Goal: Task Accomplishment & Management: Complete application form

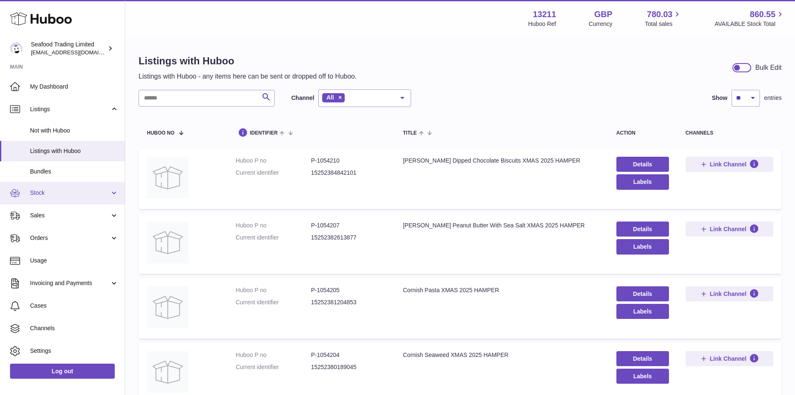
click at [49, 195] on span "Stock" at bounding box center [70, 193] width 80 height 8
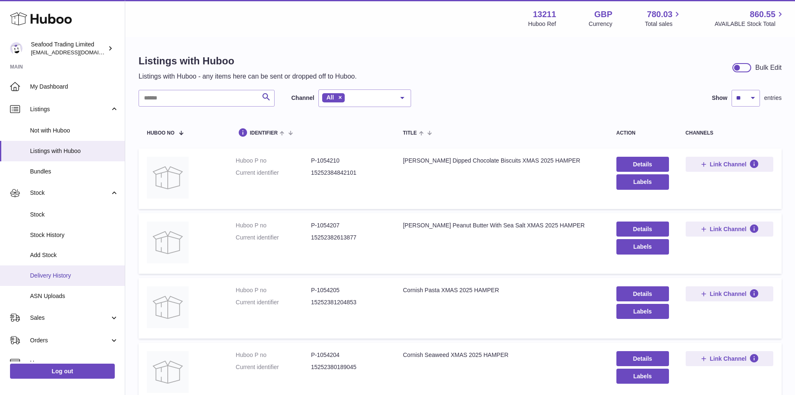
click at [59, 273] on span "Delivery History" at bounding box center [74, 275] width 89 height 8
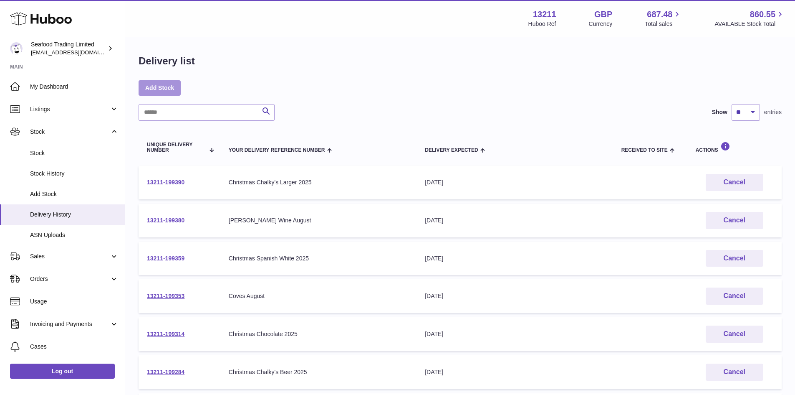
click at [152, 91] on link "Add Stock" at bounding box center [160, 87] width 42 height 15
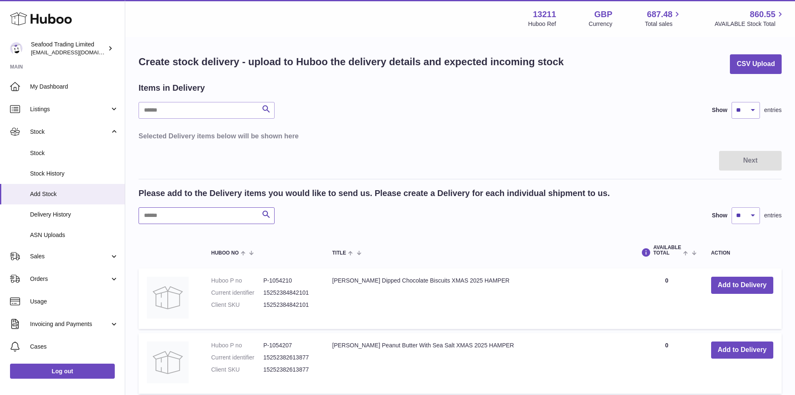
click at [193, 212] on input "text" at bounding box center [207, 215] width 136 height 17
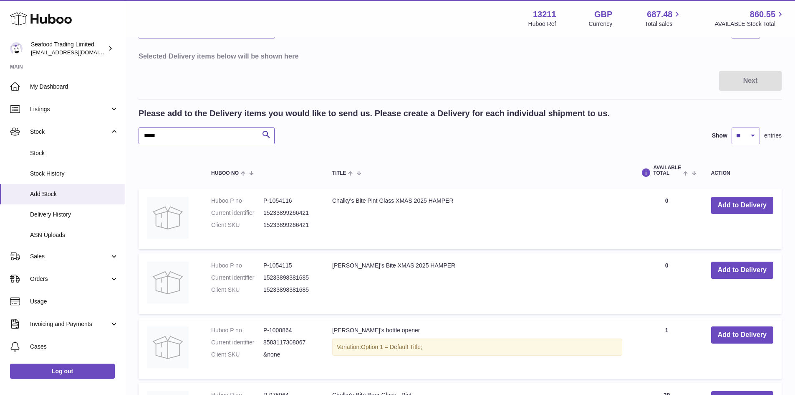
scroll to position [125, 0]
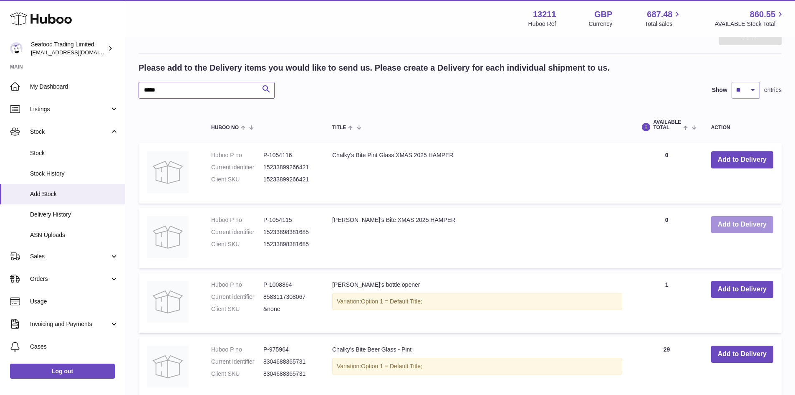
type input "*****"
click at [727, 227] on button "Add to Delivery" at bounding box center [742, 224] width 62 height 17
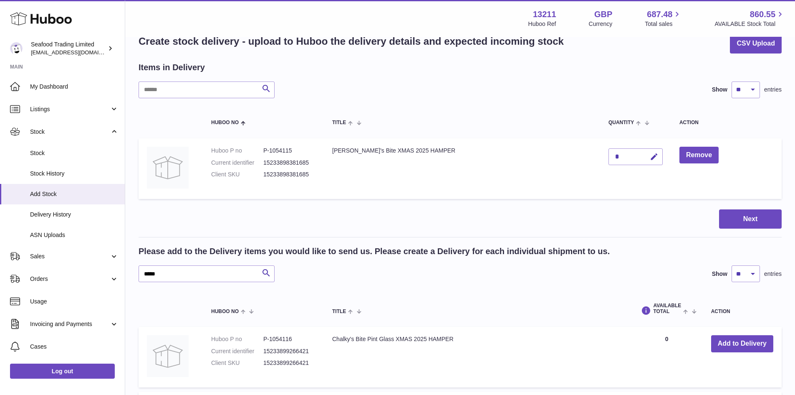
scroll to position [0, 0]
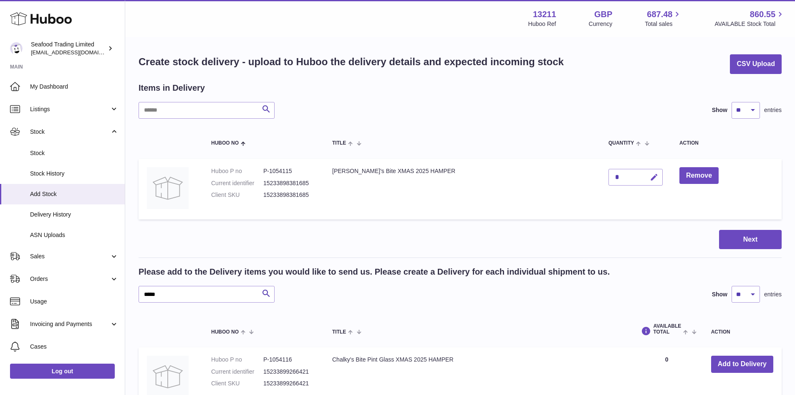
click at [650, 178] on icon "button" at bounding box center [654, 177] width 9 height 9
type input "**"
click at [744, 233] on button "Next" at bounding box center [750, 240] width 63 height 20
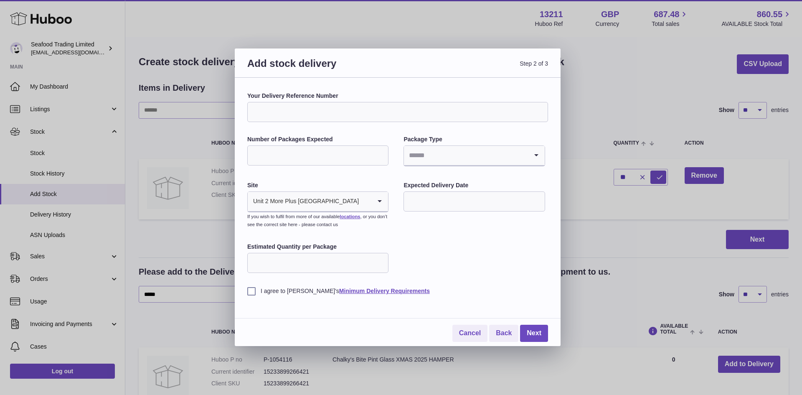
click at [276, 114] on input "Your Delivery Reference Number" at bounding box center [397, 112] width 301 height 20
type input "**********"
click at [283, 151] on input "Number of Packages Expected" at bounding box center [317, 155] width 141 height 20
type input "*"
click at [445, 154] on input "Search for option" at bounding box center [466, 155] width 124 height 19
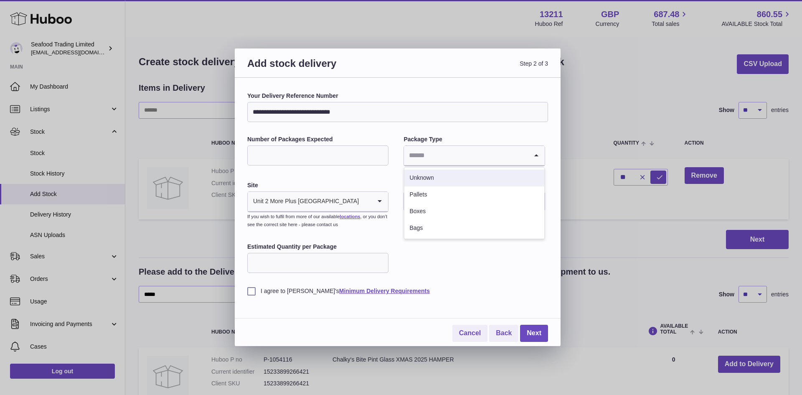
click at [434, 178] on li "Unknown" at bounding box center [473, 178] width 139 height 17
click at [455, 202] on input "text" at bounding box center [473, 201] width 141 height 20
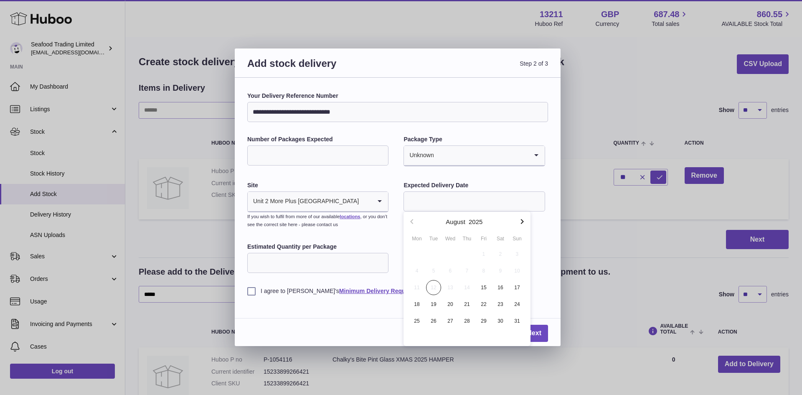
click at [530, 218] on div "**********" at bounding box center [397, 193] width 301 height 203
click at [506, 197] on input "text" at bounding box center [473, 201] width 141 height 20
click at [523, 223] on icon "button" at bounding box center [522, 221] width 10 height 10
click at [468, 265] on span "11" at bounding box center [466, 270] width 15 height 15
type input "**********"
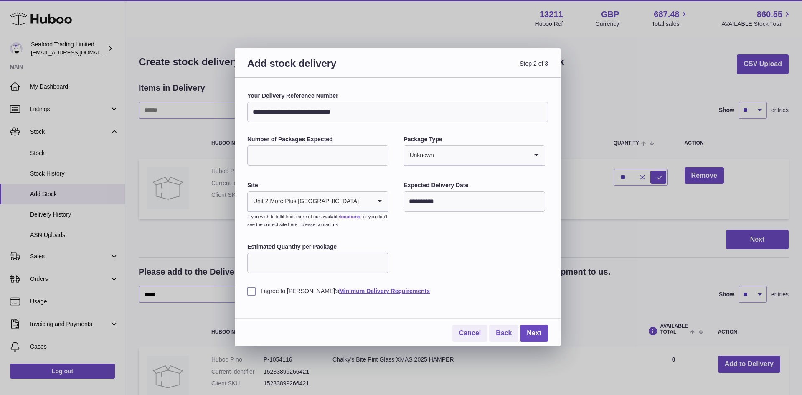
click at [250, 288] on label "I agree to Huboo's Minimum Delivery Requirements" at bounding box center [397, 291] width 301 height 8
click at [539, 329] on link "Next" at bounding box center [534, 332] width 28 height 17
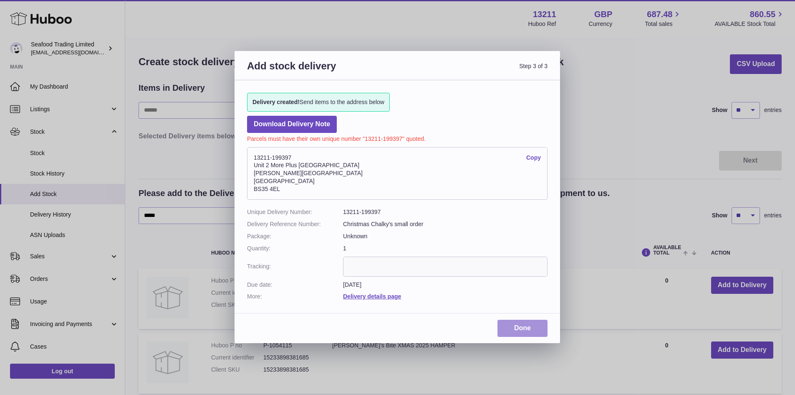
click at [522, 334] on link "Done" at bounding box center [523, 327] width 50 height 17
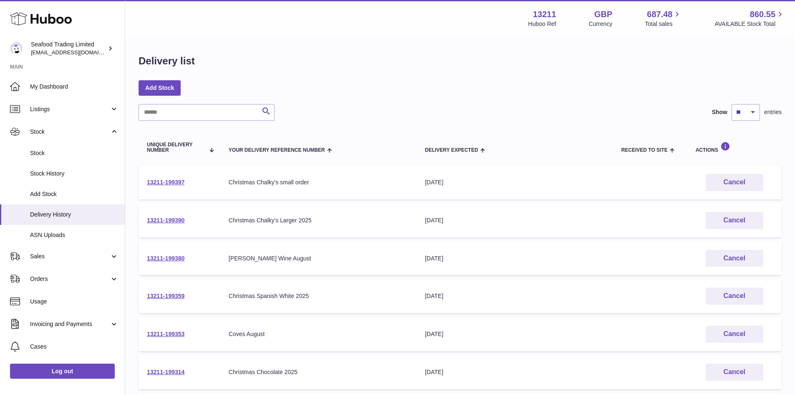
drag, startPoint x: 189, startPoint y: 180, endPoint x: 146, endPoint y: 178, distance: 43.5
click at [146, 178] on td "13211-199397" at bounding box center [180, 182] width 82 height 34
copy link "13211-199397"
click at [197, 185] on td "13211-199397" at bounding box center [180, 182] width 82 height 34
drag, startPoint x: 195, startPoint y: 182, endPoint x: 147, endPoint y: 181, distance: 48.5
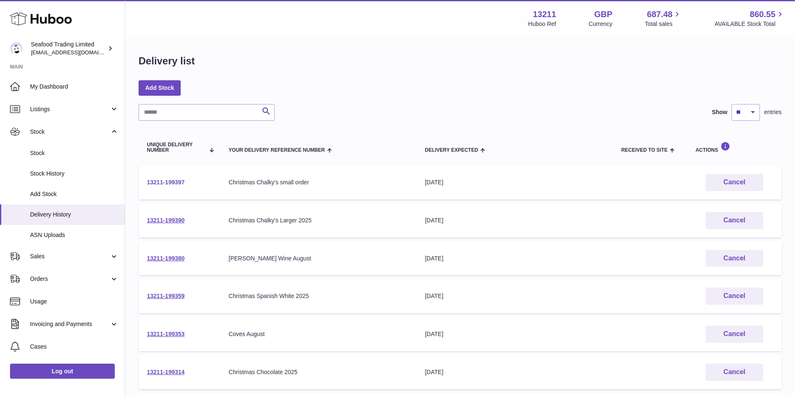
click at [147, 181] on td "13211-199397" at bounding box center [180, 182] width 82 height 34
copy link "13211-199397"
click at [204, 218] on td "13211-199390" at bounding box center [180, 220] width 82 height 34
drag, startPoint x: 204, startPoint y: 218, endPoint x: 146, endPoint y: 220, distance: 58.5
click at [146, 220] on td "13211-199390" at bounding box center [180, 220] width 82 height 34
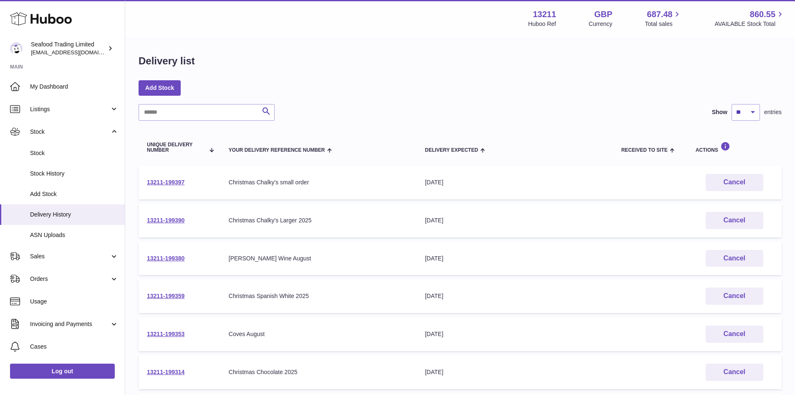
copy link "13211-199390"
click at [158, 218] on link "13211-199390" at bounding box center [166, 220] width 38 height 7
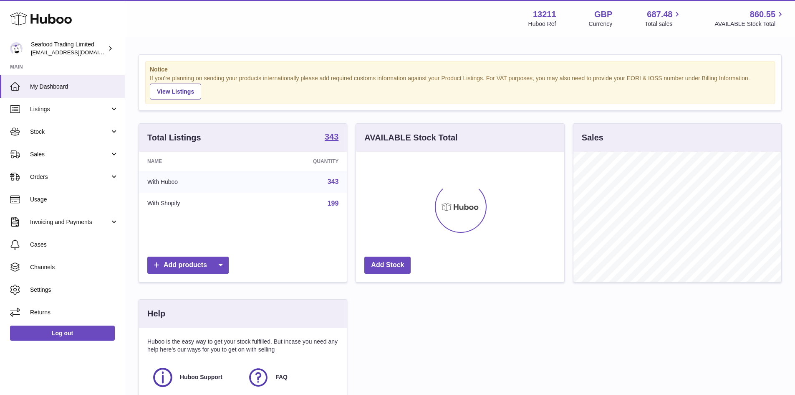
scroll to position [130, 208]
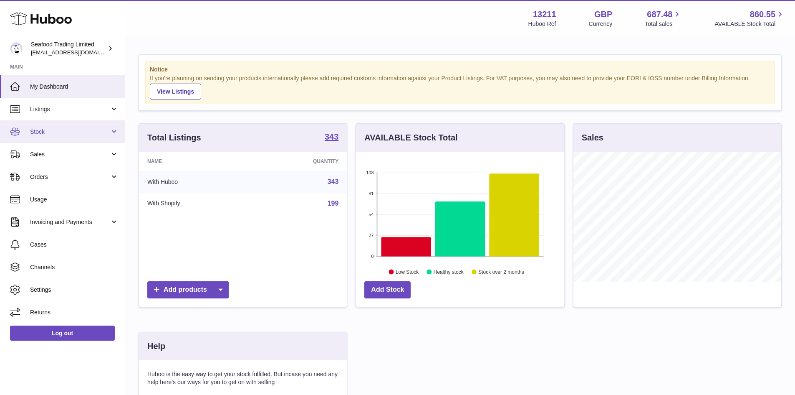
click at [41, 134] on span "Stock" at bounding box center [70, 132] width 80 height 8
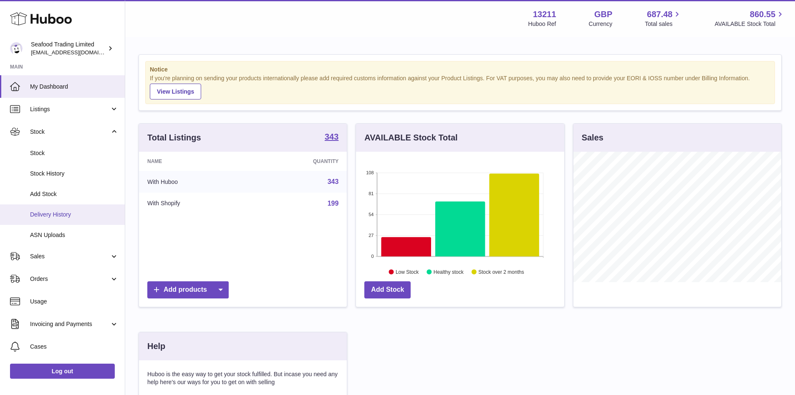
click at [53, 215] on span "Delivery History" at bounding box center [74, 214] width 89 height 8
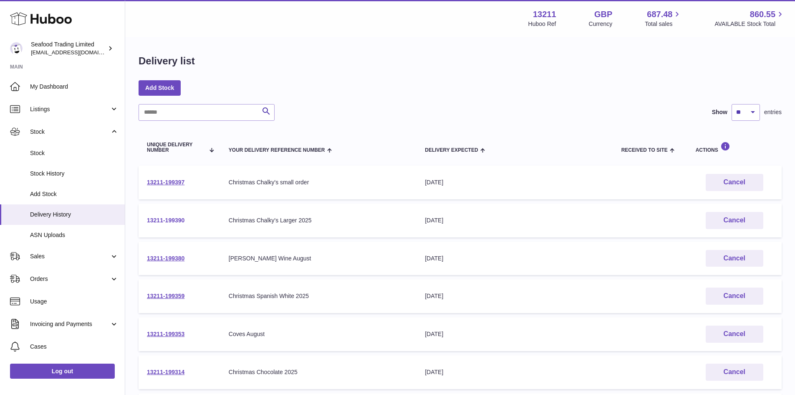
click at [168, 218] on link "13211-199390" at bounding box center [166, 220] width 38 height 7
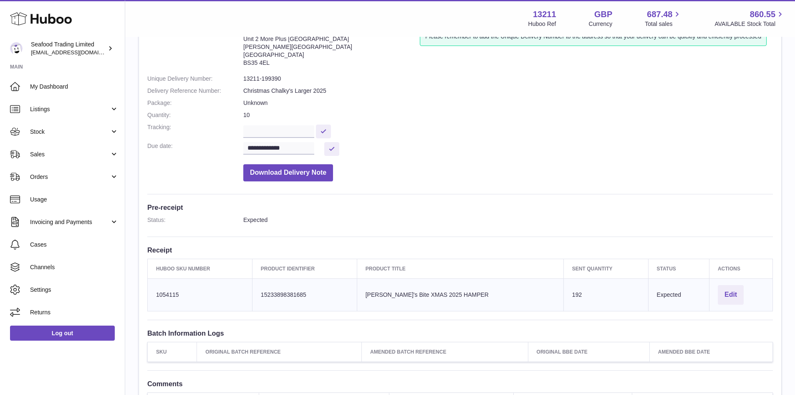
scroll to position [125, 0]
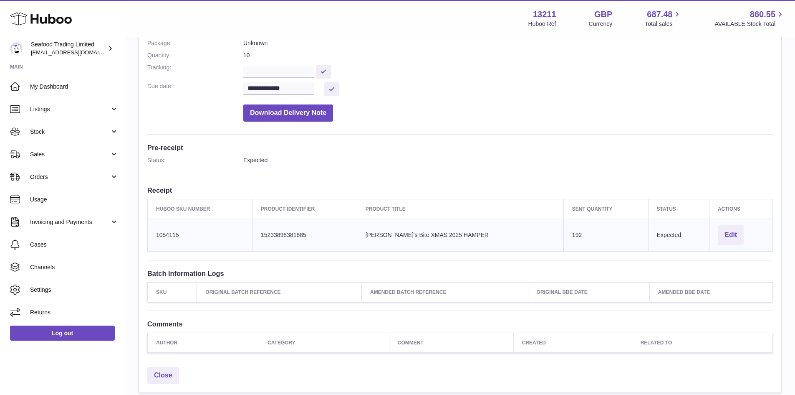
drag, startPoint x: 483, startPoint y: 233, endPoint x: 380, endPoint y: 235, distance: 103.1
click at [380, 235] on td "Product title Chalky's Bite XMAS 2025 HAMPER" at bounding box center [460, 234] width 207 height 33
copy td "Chalky's Bite XMAS 2025 HAMPER"
click at [191, 234] on td "Huboo SKU Number 1054115" at bounding box center [200, 234] width 105 height 33
drag, startPoint x: 326, startPoint y: 232, endPoint x: 262, endPoint y: 228, distance: 64.8
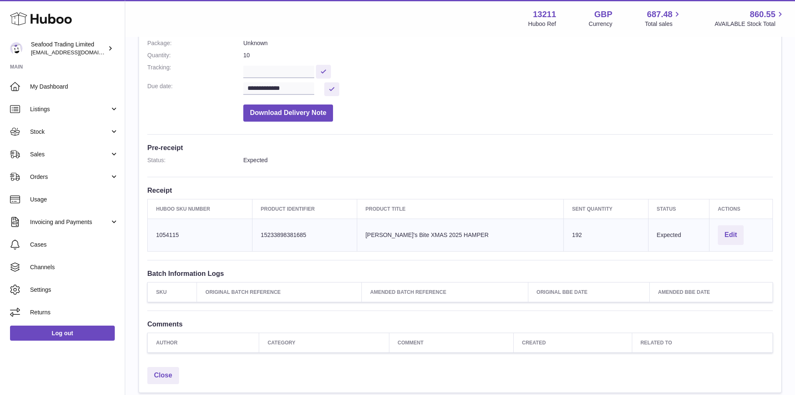
click at [262, 228] on td "Client Identifier 15233898381685" at bounding box center [304, 234] width 105 height 33
copy td "15233898381685"
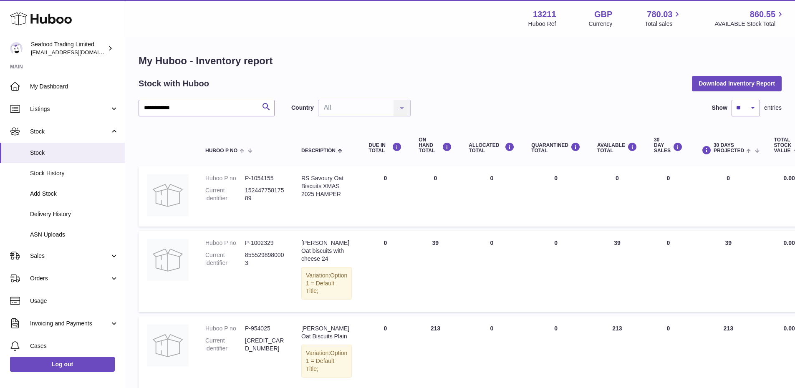
drag, startPoint x: 183, startPoint y: 106, endPoint x: 138, endPoint y: 108, distance: 45.1
click at [138, 108] on div "**********" at bounding box center [460, 225] width 670 height 374
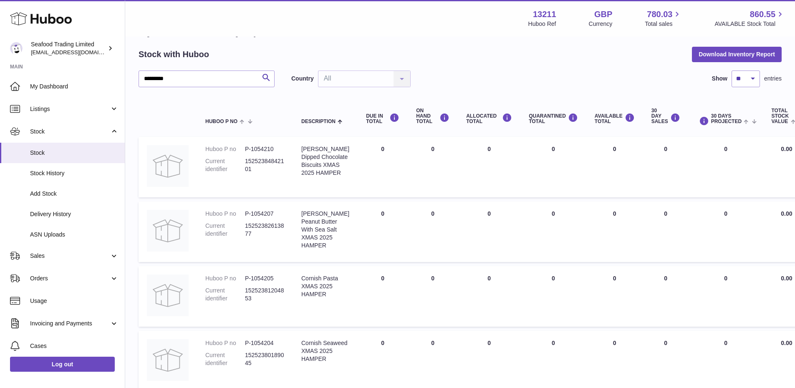
scroll to position [42, 0]
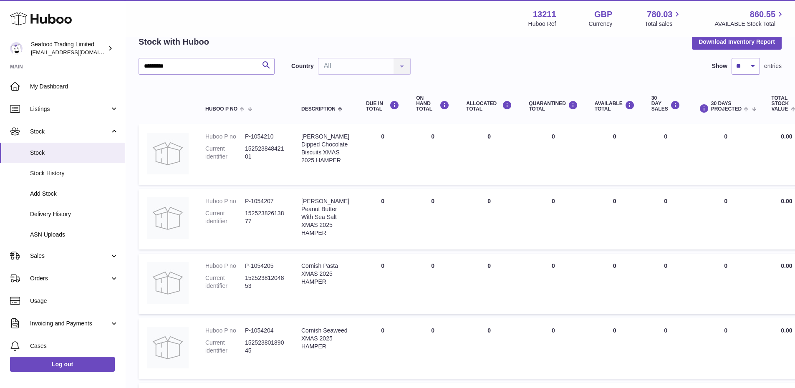
click at [276, 151] on dd "15252384842101" at bounding box center [265, 153] width 40 height 16
copy dd "15252384842101"
drag, startPoint x: 274, startPoint y: 134, endPoint x: 245, endPoint y: 137, distance: 29.3
click at [245, 137] on dl "Huboo P no P-1054210 Current identifier 15252384842101" at bounding box center [244, 149] width 79 height 32
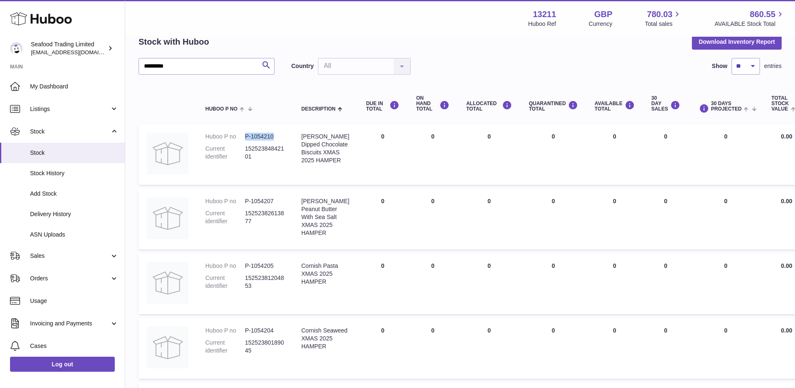
copy dl "P-1054210"
drag, startPoint x: 191, startPoint y: 67, endPoint x: 139, endPoint y: 66, distance: 51.4
click at [139, 66] on input "*" at bounding box center [207, 66] width 136 height 17
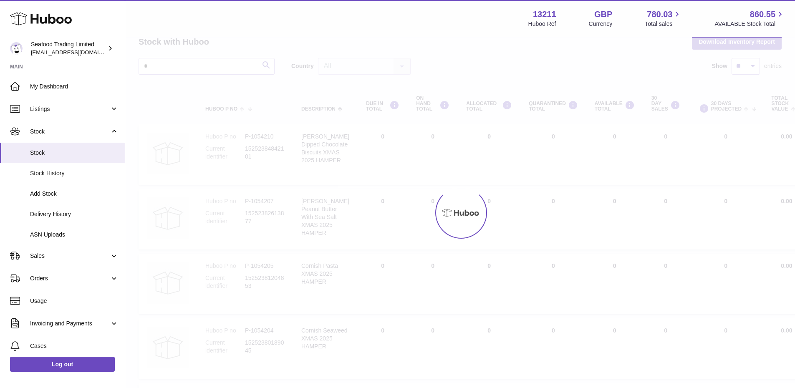
click at [169, 68] on div at bounding box center [460, 213] width 670 height 351
click at [165, 67] on div at bounding box center [460, 213] width 670 height 351
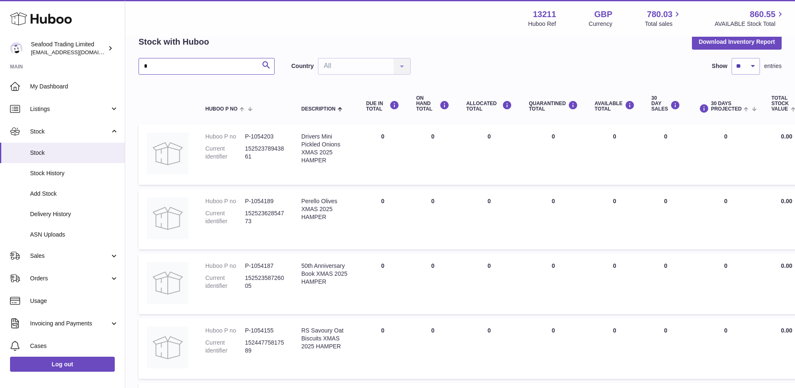
drag, startPoint x: 156, startPoint y: 66, endPoint x: 136, endPoint y: 68, distance: 20.5
paste input "**********"
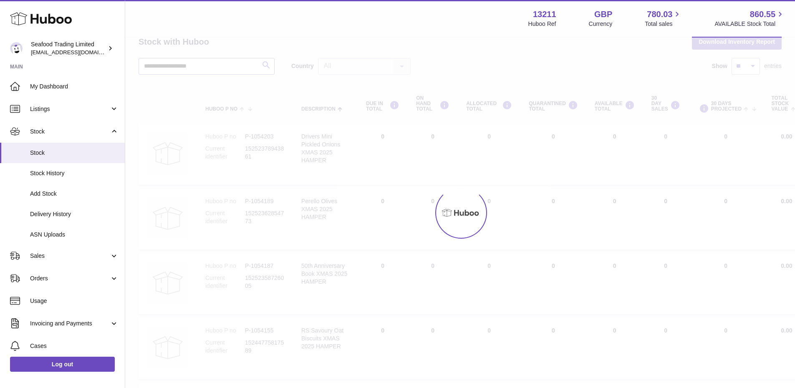
scroll to position [6, 0]
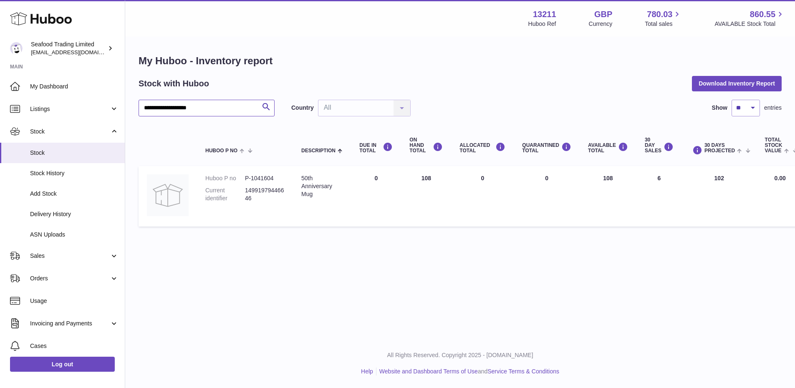
drag, startPoint x: 203, startPoint y: 101, endPoint x: 136, endPoint y: 106, distance: 67.4
click at [136, 106] on div "**********" at bounding box center [460, 143] width 670 height 210
paste input "***"
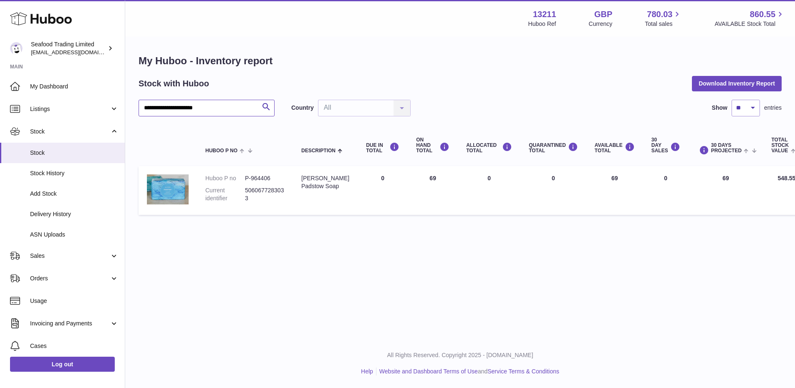
drag, startPoint x: 214, startPoint y: 103, endPoint x: 132, endPoint y: 102, distance: 82.7
click at [132, 102] on div "**********" at bounding box center [460, 137] width 670 height 198
paste input "**********"
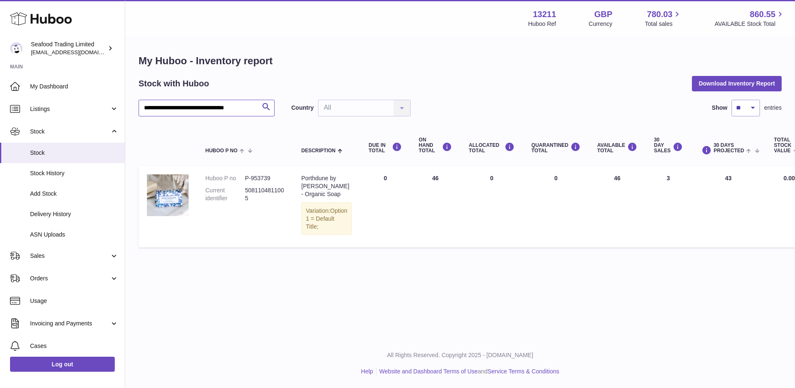
type input "**********"
click at [57, 255] on span "Sales" at bounding box center [70, 256] width 80 height 8
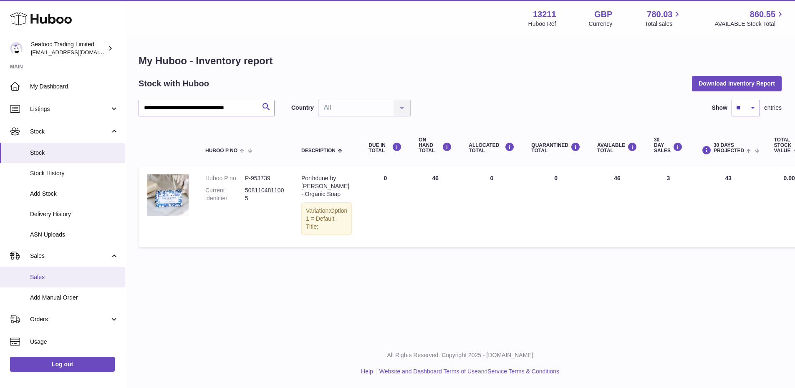
click at [48, 275] on span "Sales" at bounding box center [74, 277] width 89 height 8
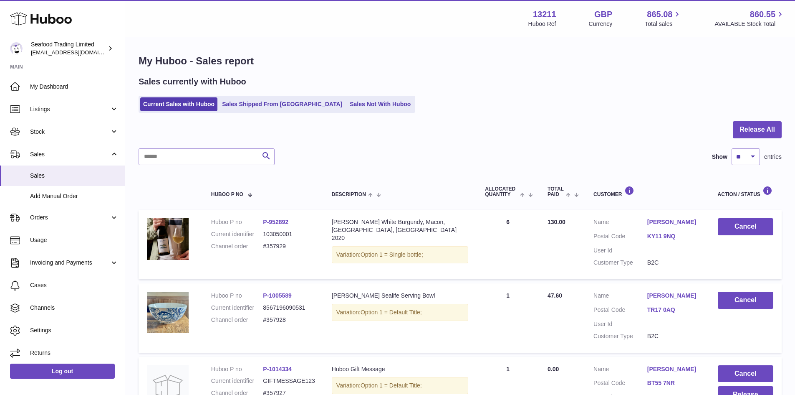
click at [347, 102] on link "Sales Not With Huboo" at bounding box center [380, 104] width 67 height 14
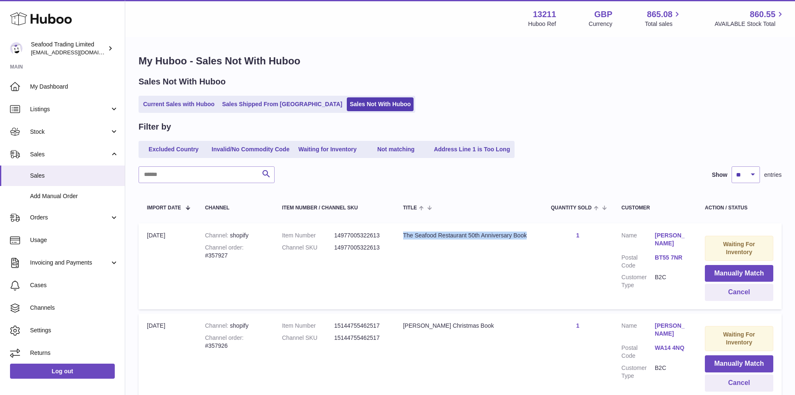
drag, startPoint x: 539, startPoint y: 237, endPoint x: 400, endPoint y: 239, distance: 139.0
click at [400, 239] on td "Title The Seafood Restaurant 50th Anniversary Book" at bounding box center [469, 266] width 148 height 86
copy div "The Seafood Restaurant 50th Anniversary Book"
click at [200, 177] on input "text" at bounding box center [207, 174] width 136 height 17
paste input "**********"
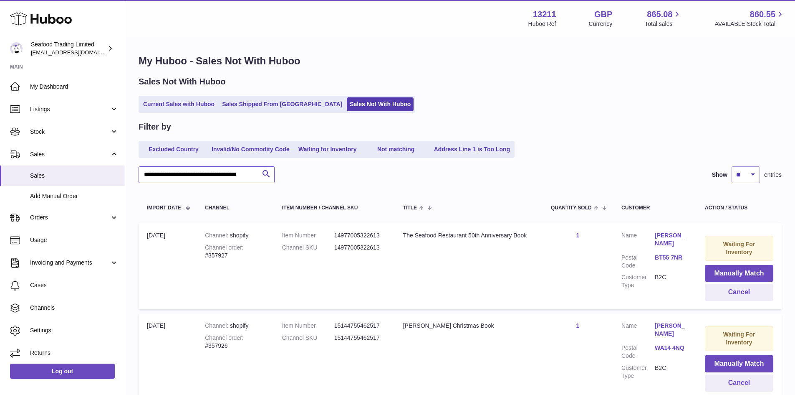
scroll to position [0, 10]
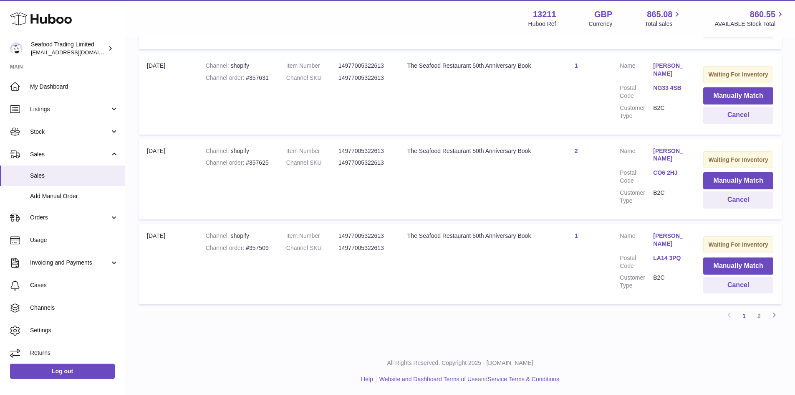
scroll to position [765, 0]
type input "**********"
click at [759, 313] on link "2" at bounding box center [759, 314] width 15 height 15
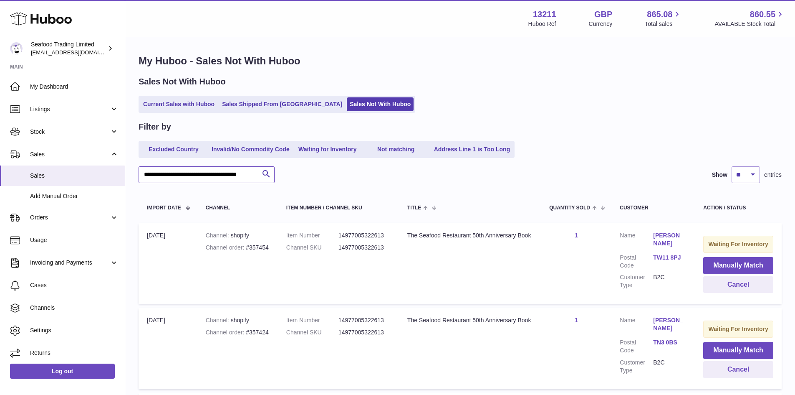
scroll to position [0, 10]
drag, startPoint x: 143, startPoint y: 173, endPoint x: 328, endPoint y: 173, distance: 184.5
click at [328, 173] on div "**********" at bounding box center [460, 174] width 643 height 17
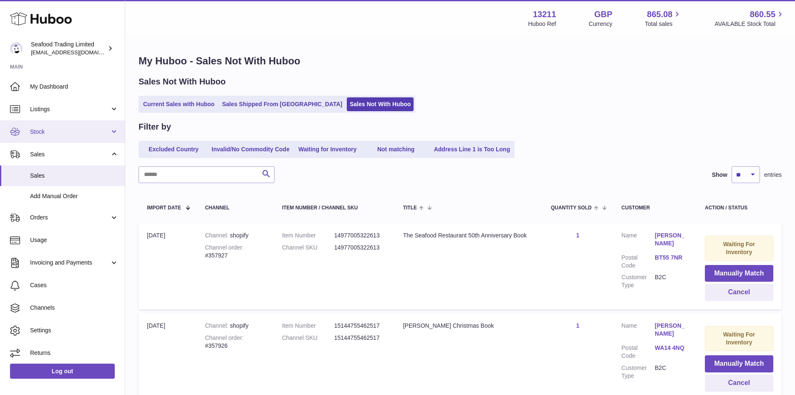
click at [42, 121] on link "Stock" at bounding box center [62, 131] width 125 height 23
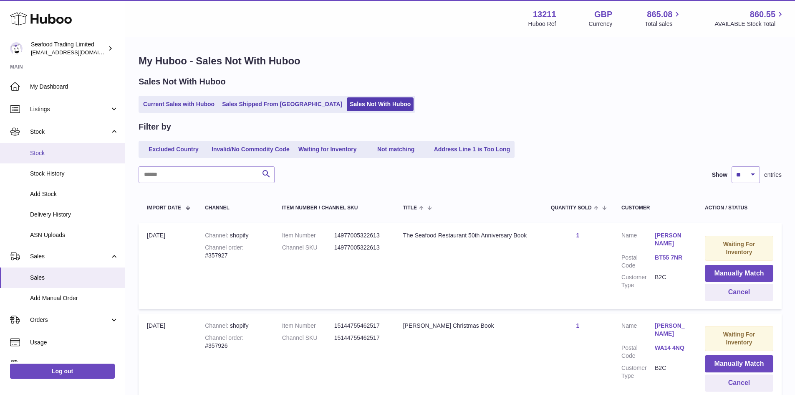
click at [45, 149] on span "Stock" at bounding box center [74, 153] width 89 height 8
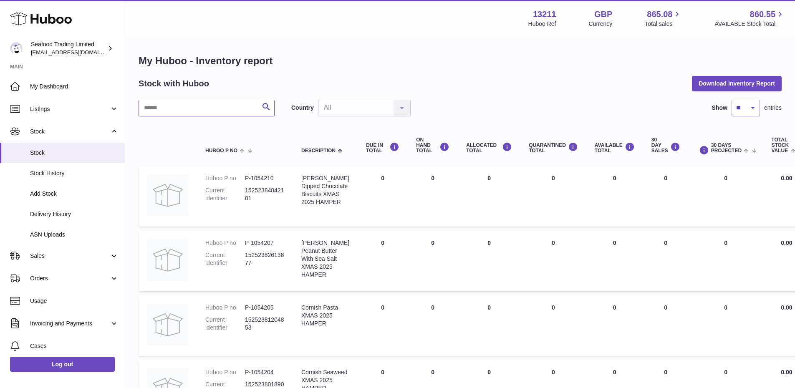
click at [175, 107] on input "text" at bounding box center [207, 108] width 136 height 17
paste input "**********"
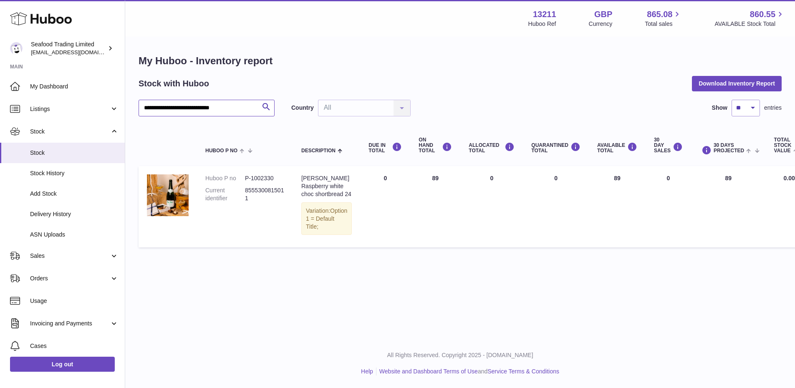
drag, startPoint x: 236, startPoint y: 109, endPoint x: 142, endPoint y: 104, distance: 94.5
click at [142, 104] on input "**********" at bounding box center [207, 108] width 136 height 17
click at [177, 110] on input "********" at bounding box center [207, 108] width 136 height 17
type input "**********"
click at [50, 81] on link "My Dashboard" at bounding box center [62, 86] width 125 height 23
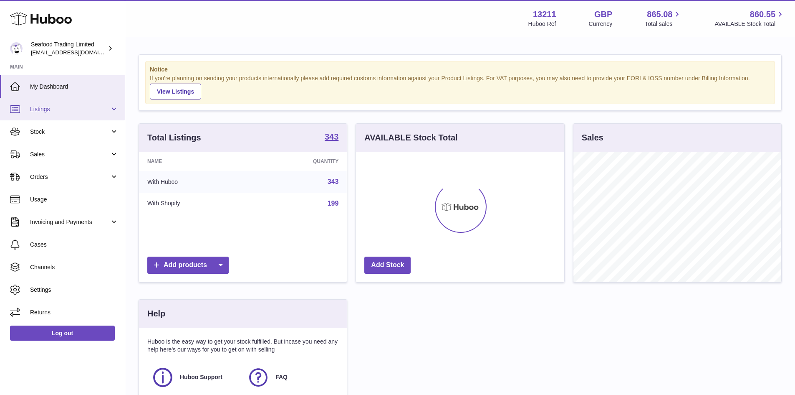
scroll to position [130, 208]
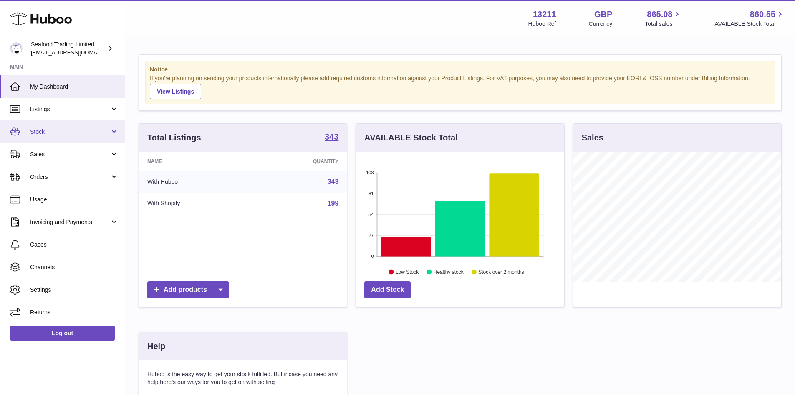
click at [53, 132] on span "Stock" at bounding box center [70, 132] width 80 height 8
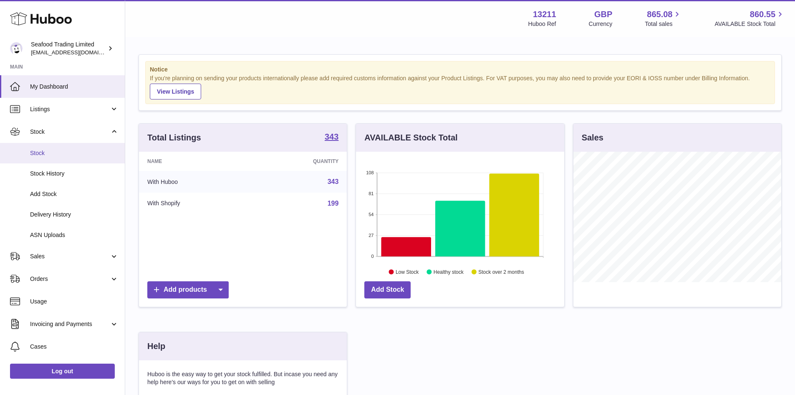
click at [44, 149] on span "Stock" at bounding box center [74, 153] width 89 height 8
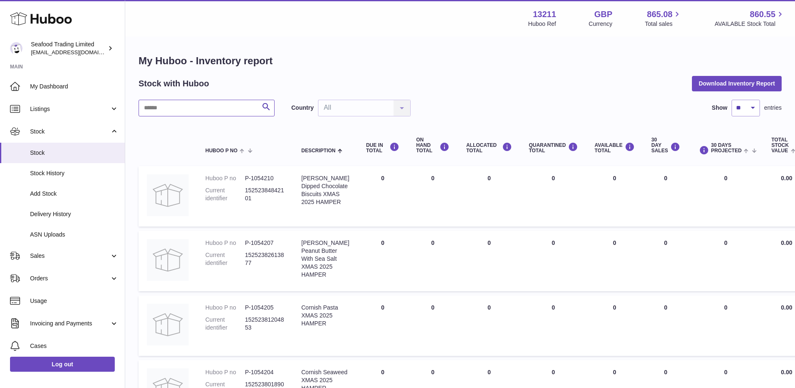
click at [192, 104] on input "text" at bounding box center [207, 108] width 136 height 17
type input "*"
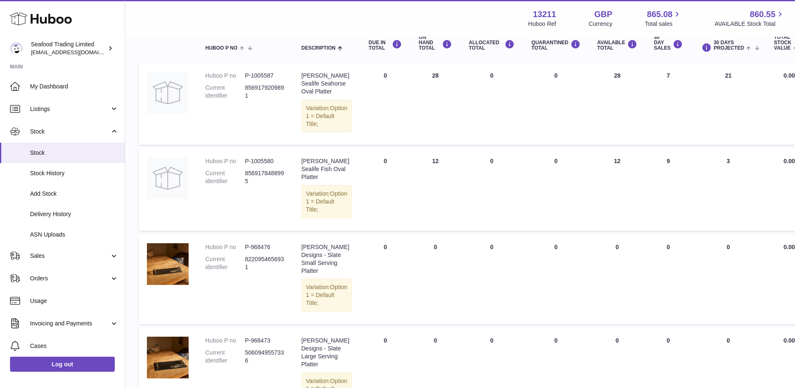
scroll to position [83, 0]
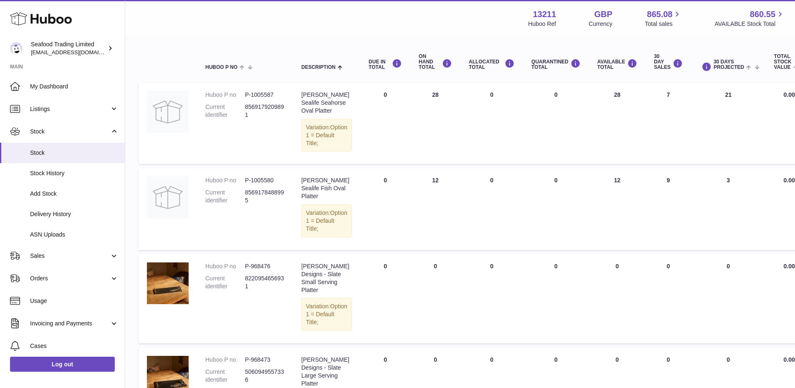
click at [255, 108] on dd "8569179209891" at bounding box center [265, 111] width 40 height 16
copy dd "8569179209891"
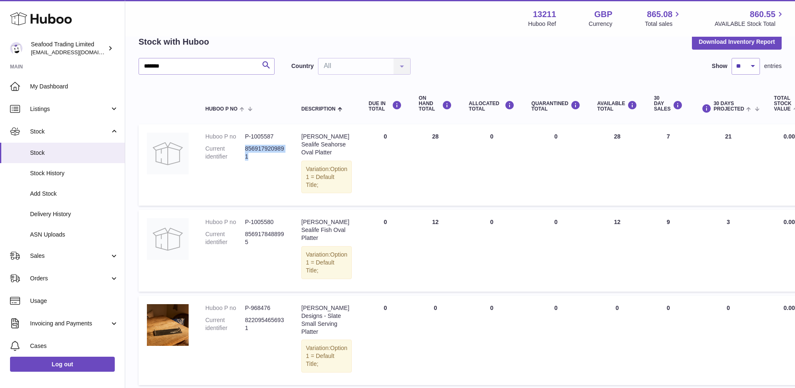
scroll to position [0, 0]
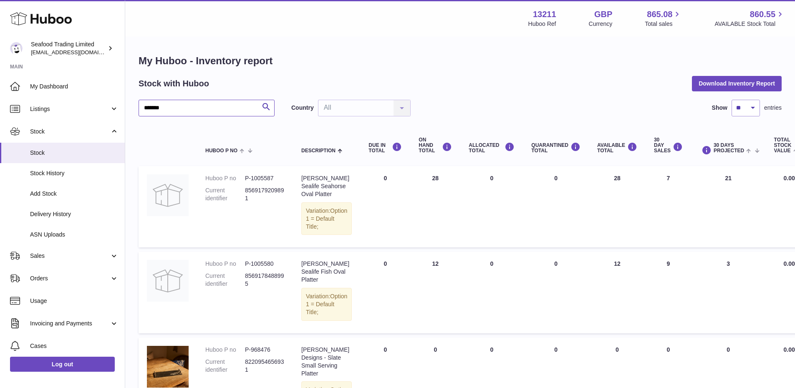
drag, startPoint x: 220, startPoint y: 111, endPoint x: 144, endPoint y: 104, distance: 76.4
click at [144, 104] on input "*******" at bounding box center [207, 108] width 136 height 17
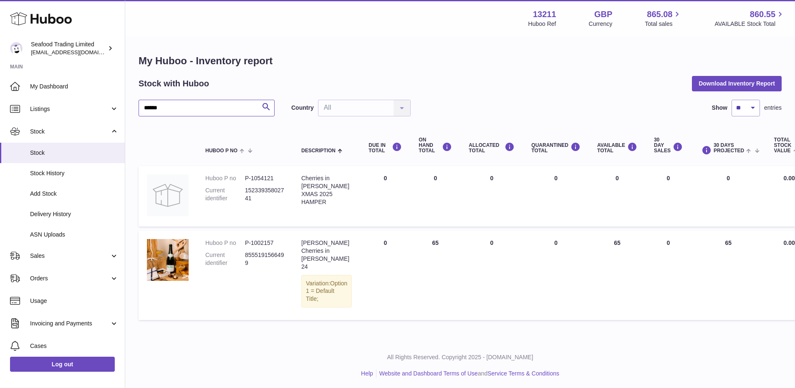
type input "******"
